Goal: Navigation & Orientation: Go to known website

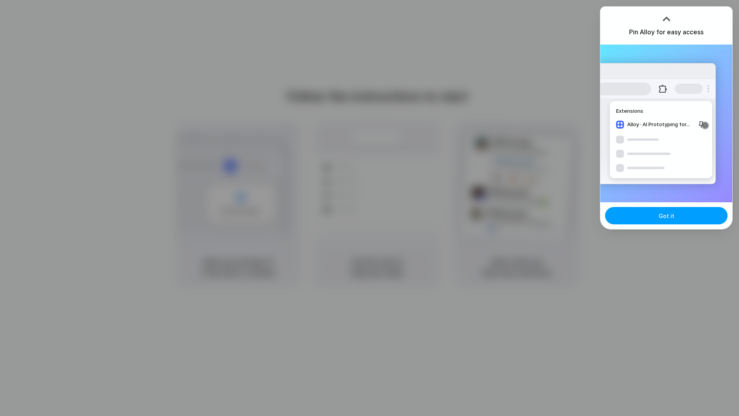
click at [661, 217] on span "Got it" at bounding box center [667, 216] width 16 height 8
